Goal: Task Accomplishment & Management: Manage account settings

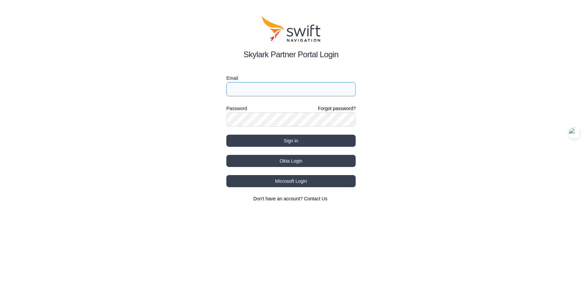
click at [294, 91] on input "Email" at bounding box center [290, 89] width 129 height 14
click at [174, 100] on div "Skylark Partner Portal Login Email Password Forgot password? Sign in Okta Login…" at bounding box center [291, 109] width 582 height 218
click at [294, 89] on input "Email" at bounding box center [290, 89] width 129 height 14
type input "[EMAIL_ADDRESS][DOMAIN_NAME]"
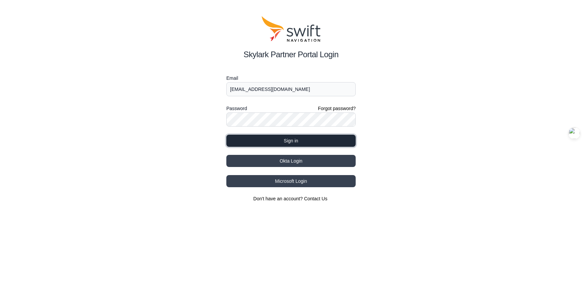
click at [273, 137] on button "Sign in" at bounding box center [290, 141] width 129 height 12
select select
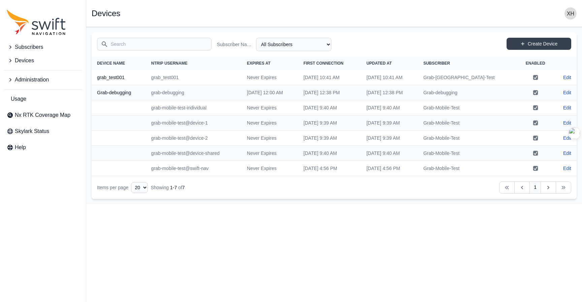
click at [259, 205] on html "Subscribers Devices Administration Usage Nx RTK Coverage Map Skylark Status Hel…" at bounding box center [291, 102] width 582 height 205
click at [175, 205] on html "Subscribers Devices Administration Usage Nx RTK Coverage Map Skylark Status Hel…" at bounding box center [291, 102] width 582 height 205
click at [242, 205] on html "Subscribers Devices Administration Usage Nx RTK Coverage Map Skylark Status Hel…" at bounding box center [291, 102] width 582 height 205
click at [286, 205] on html "Subscribers Devices Administration Usage Nx RTK Coverage Map Skylark Status Hel…" at bounding box center [291, 102] width 582 height 205
